Goal: Task Accomplishment & Management: Manage account settings

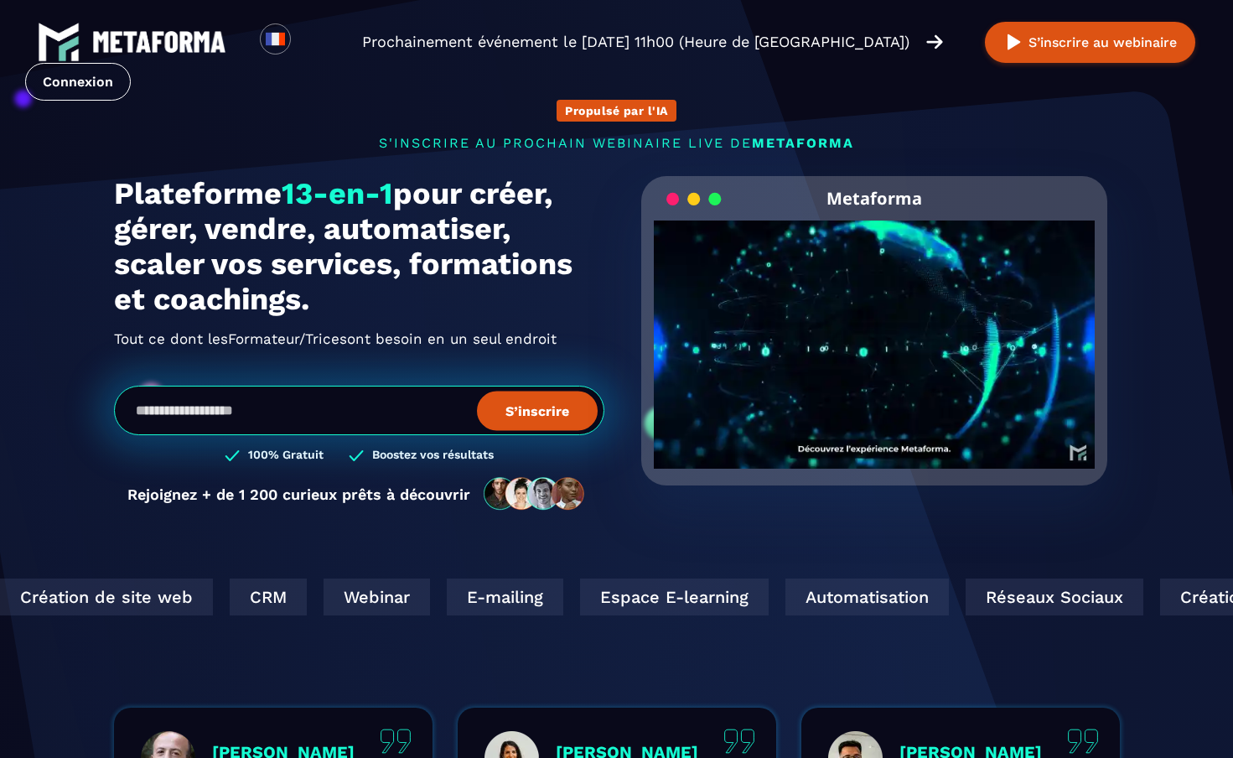
drag, startPoint x: 93, startPoint y: 82, endPoint x: 142, endPoint y: 85, distance: 48.7
click at [93, 82] on link "Connexion" at bounding box center [78, 82] width 106 height 38
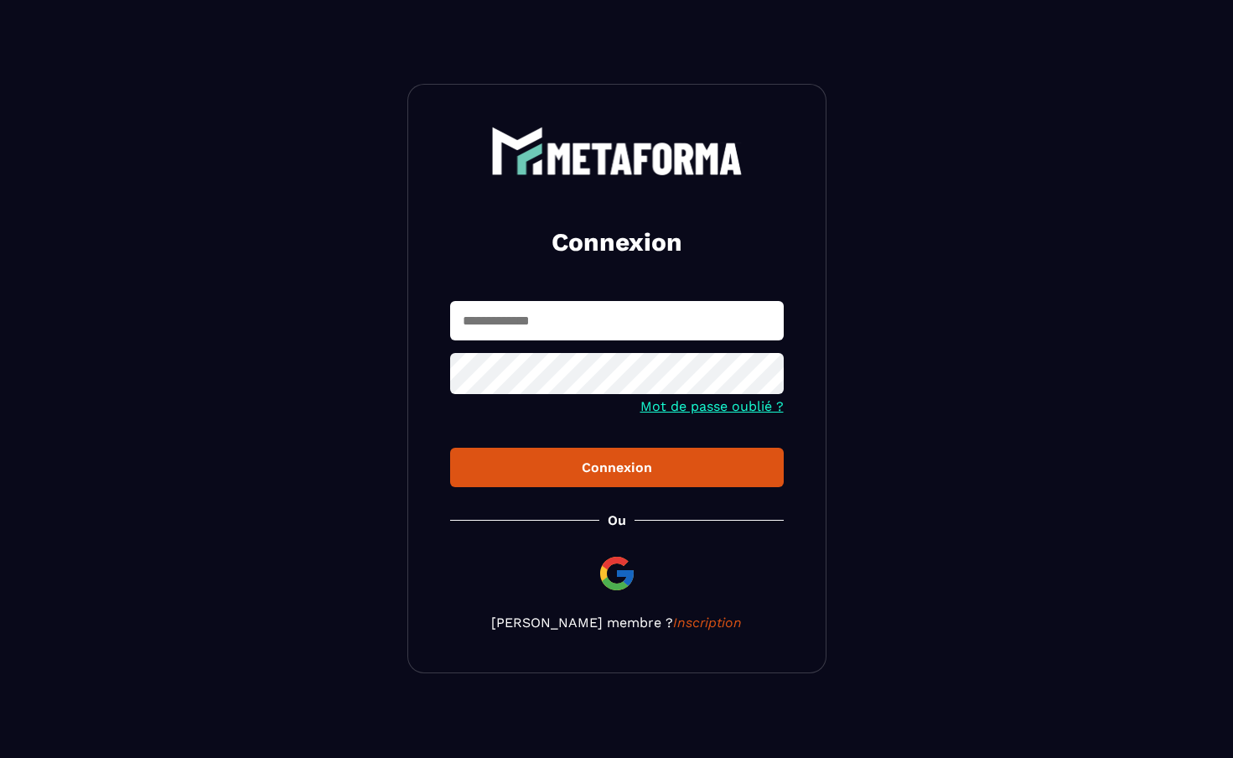
click at [593, 330] on input "text" at bounding box center [617, 320] width 334 height 39
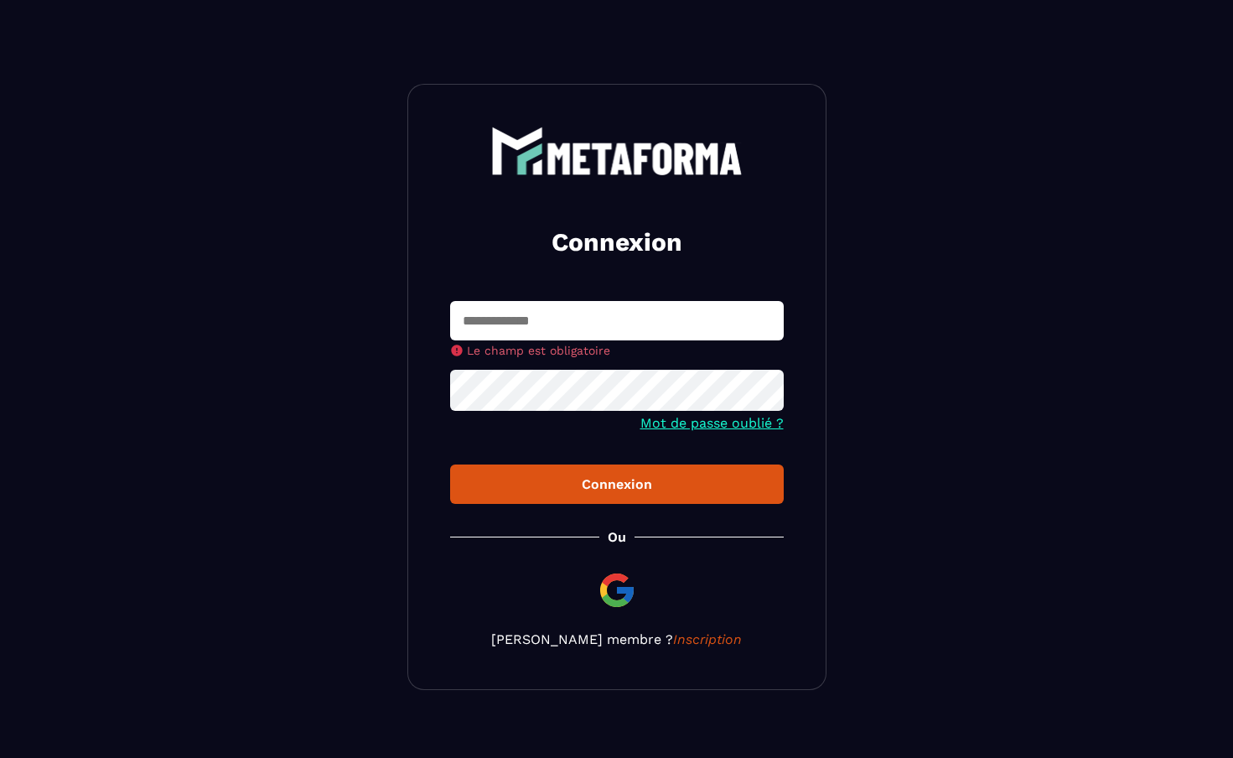
type input "**********"
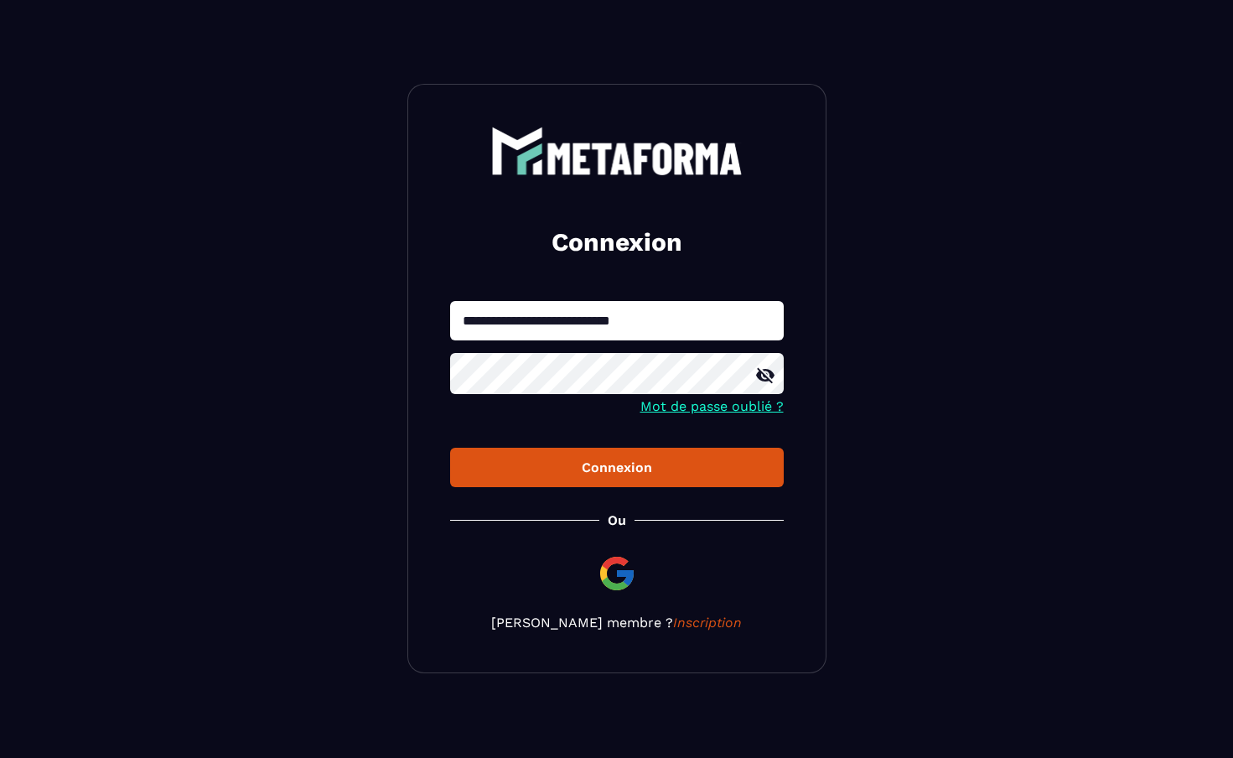
click at [664, 468] on div "Connexion" at bounding box center [616, 467] width 307 height 16
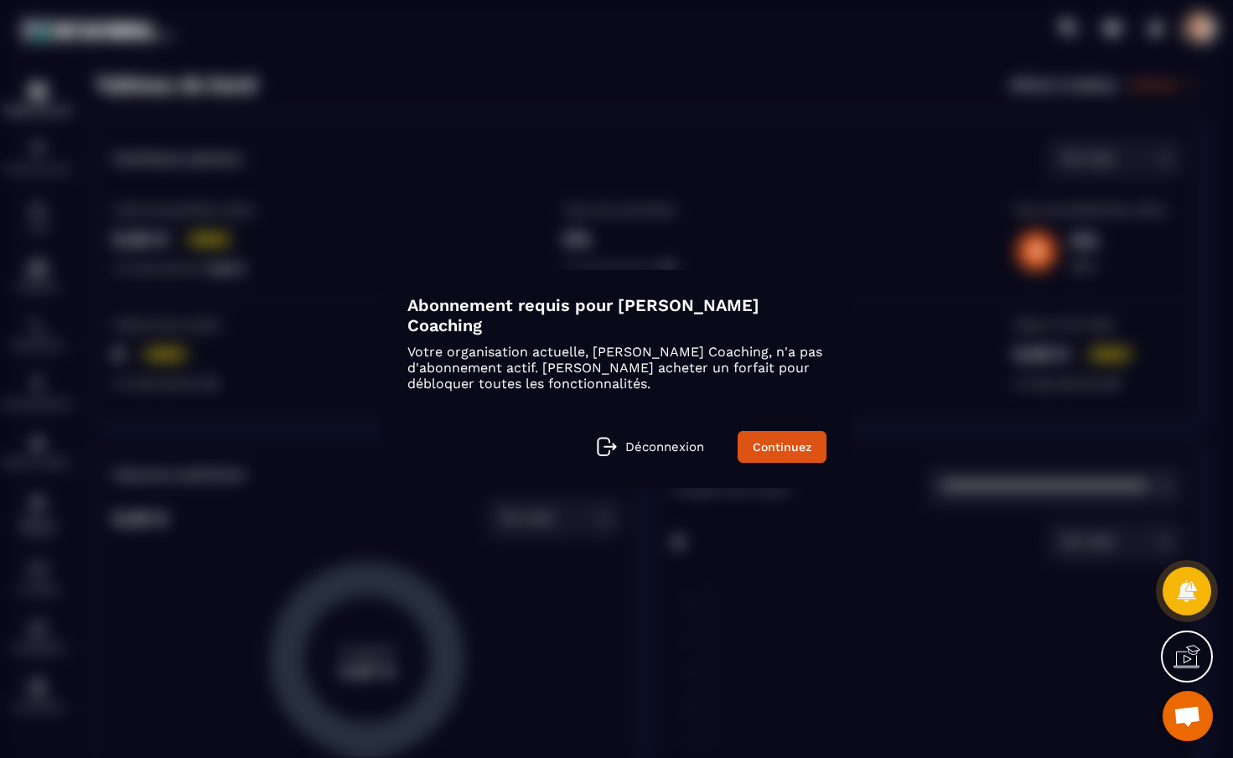
click at [611, 447] on icon "Modal window" at bounding box center [609, 445] width 11 height 5
